Goal: Navigation & Orientation: Understand site structure

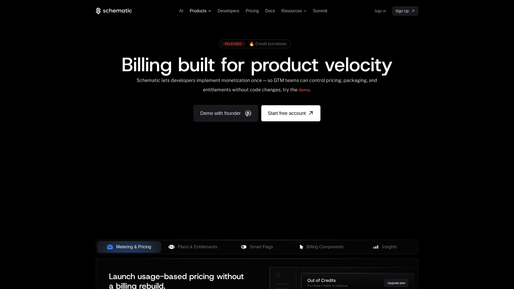
click at [206, 9] on span "Products" at bounding box center [198, 11] width 17 height 5
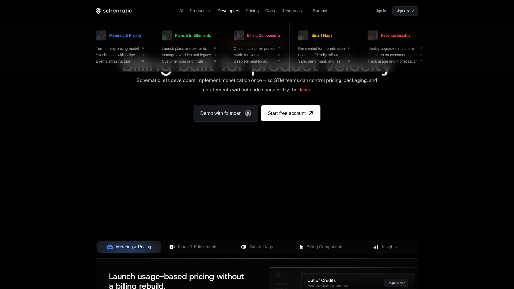
click at [222, 13] on span "Developers" at bounding box center [229, 11] width 22 height 5
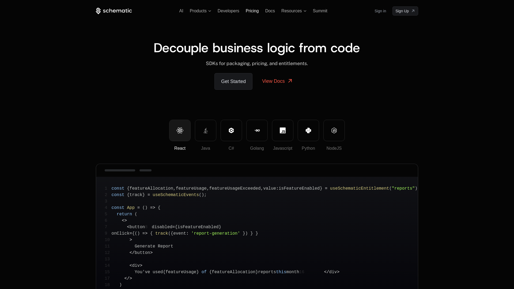
click at [254, 12] on span "Pricing" at bounding box center [252, 11] width 13 height 5
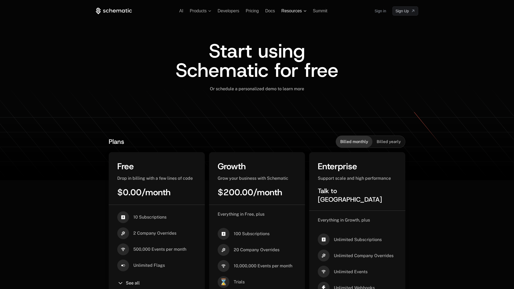
click at [297, 11] on span "Resources" at bounding box center [291, 11] width 20 height 5
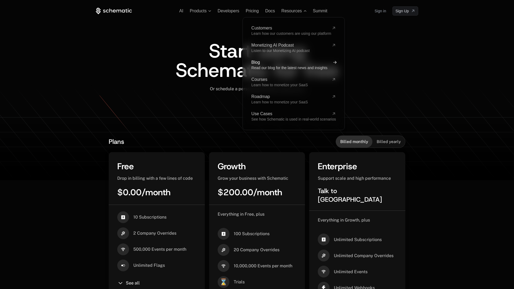
click at [272, 64] on span "Blog" at bounding box center [290, 62] width 78 height 4
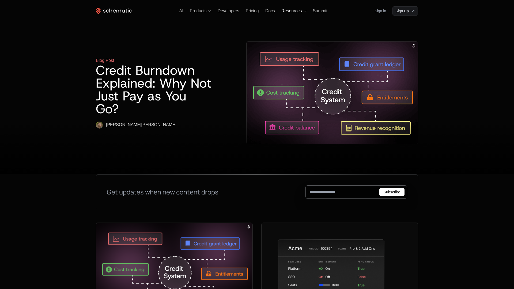
click at [293, 10] on span "Resources" at bounding box center [291, 11] width 20 height 5
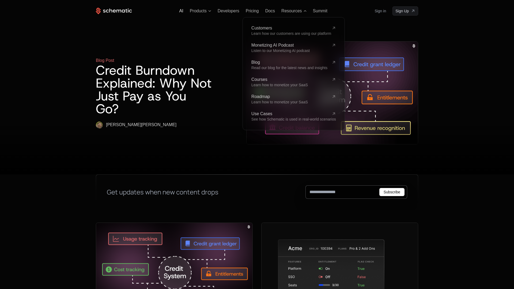
click at [181, 11] on span "AI" at bounding box center [181, 11] width 4 height 5
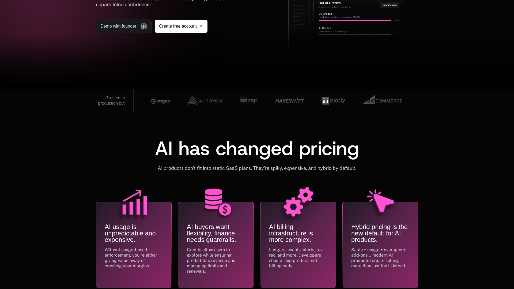
scroll to position [28, 0]
